Goal: Task Accomplishment & Management: Manage account settings

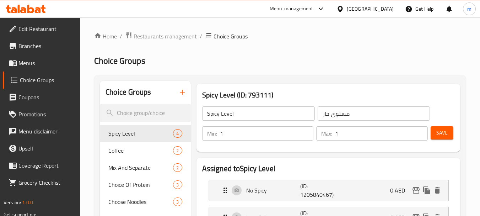
click at [181, 36] on span "Restaurants management" at bounding box center [165, 36] width 63 height 9
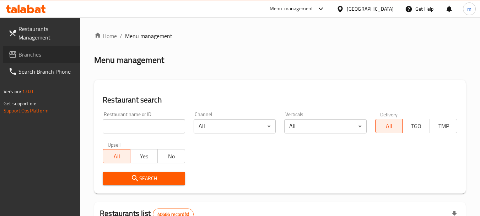
click at [20, 48] on link "Branches" at bounding box center [42, 54] width 78 height 17
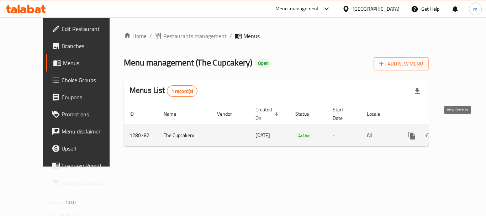
click at [460, 132] on icon "enhanced table" at bounding box center [463, 135] width 6 height 6
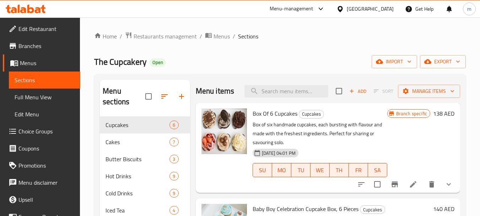
click at [50, 129] on span "Choice Groups" at bounding box center [46, 131] width 56 height 9
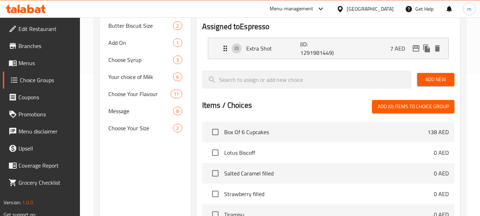
scroll to position [142, 0]
click at [122, 115] on span "Message" at bounding box center [129, 110] width 43 height 9
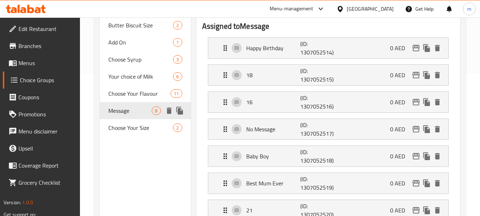
type input "Message"
type input "رسالة"
type input "1"
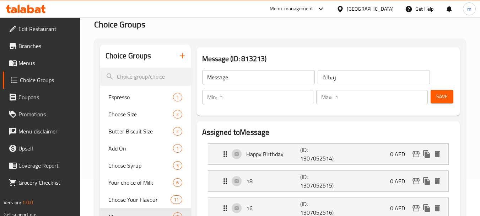
scroll to position [36, 0]
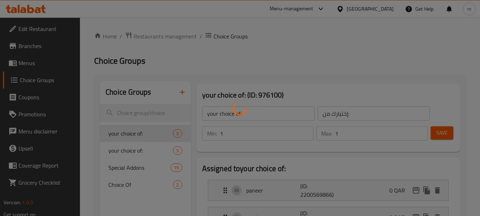
click at [156, 37] on div at bounding box center [240, 108] width 480 height 216
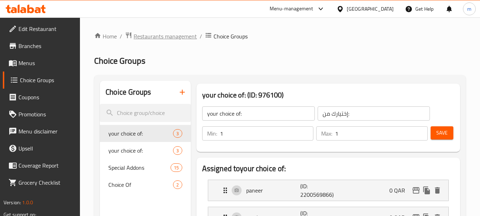
click at [173, 33] on span "Restaurants management" at bounding box center [165, 36] width 63 height 9
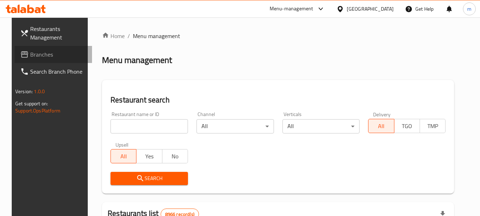
click at [39, 53] on span "Branches" at bounding box center [58, 54] width 56 height 9
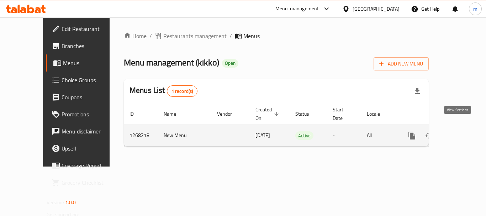
click at [454, 127] on link "enhanced table" at bounding box center [462, 135] width 17 height 17
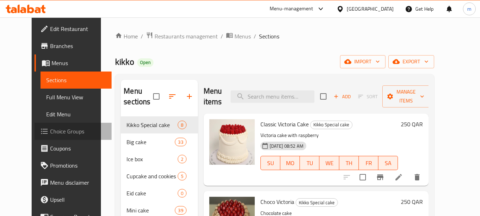
click at [62, 133] on span "Choice Groups" at bounding box center [78, 131] width 56 height 9
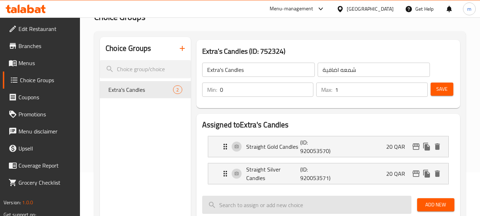
scroll to position [31, 0]
